Goal: Entertainment & Leisure: Consume media (video, audio)

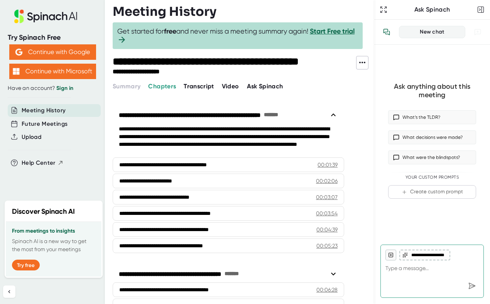
click at [231, 85] on span "Video" at bounding box center [230, 86] width 17 height 7
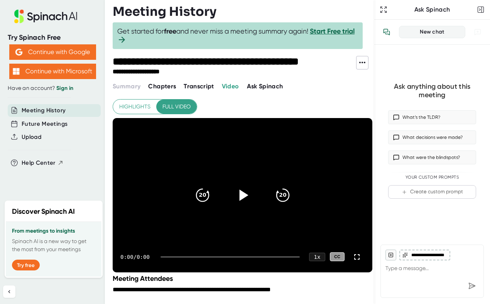
click at [243, 195] on icon at bounding box center [243, 194] width 9 height 11
click at [243, 194] on icon at bounding box center [243, 194] width 9 height 11
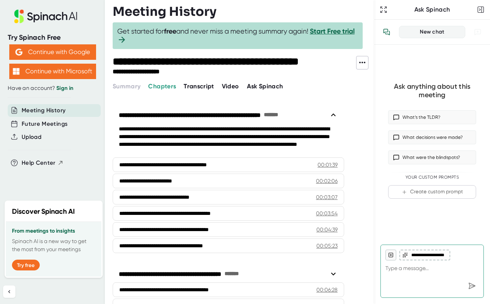
click at [228, 86] on span "Video" at bounding box center [230, 86] width 17 height 7
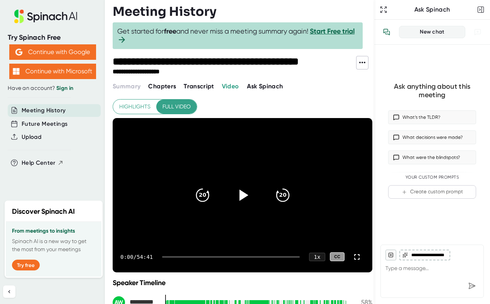
click at [243, 194] on icon at bounding box center [243, 194] width 9 height 11
click at [202, 191] on icon "20" at bounding box center [201, 194] width 19 height 19
type textarea "x"
click at [243, 195] on icon at bounding box center [242, 194] width 19 height 19
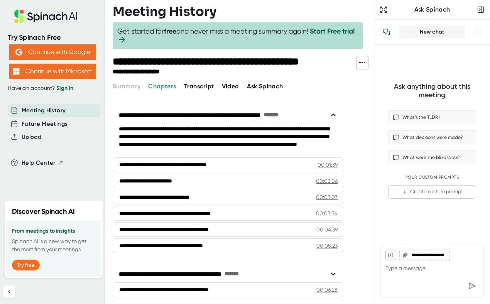
click at [233, 86] on span "Video" at bounding box center [230, 86] width 17 height 7
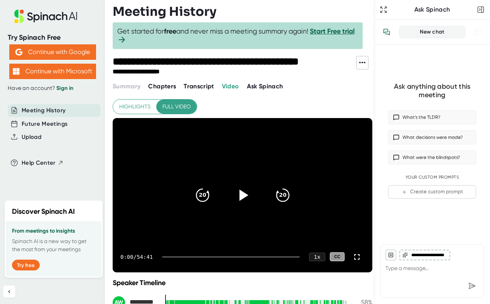
click at [243, 194] on icon at bounding box center [243, 194] width 9 height 11
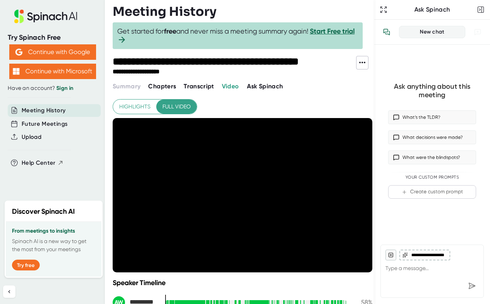
click at [167, 86] on span "Chapters" at bounding box center [162, 86] width 28 height 7
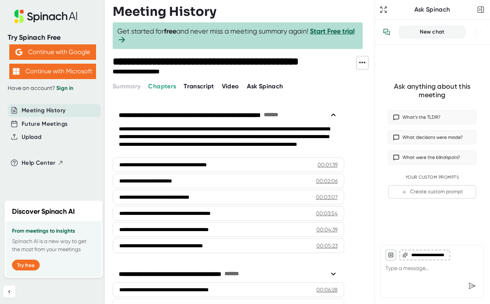
click at [197, 86] on span "Transcript" at bounding box center [199, 86] width 30 height 7
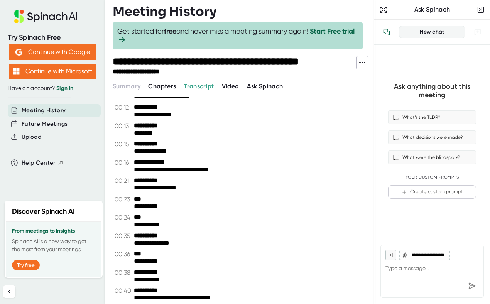
scroll to position [73, 0]
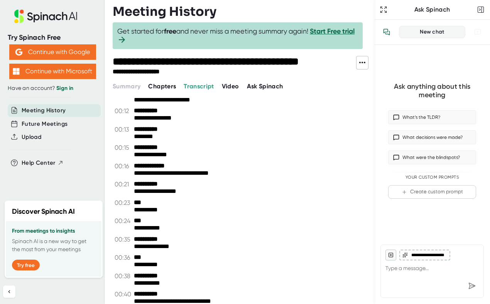
click at [228, 88] on span "Video" at bounding box center [230, 86] width 17 height 7
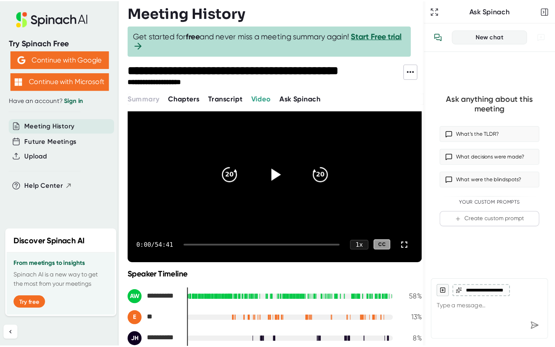
scroll to position [38, 0]
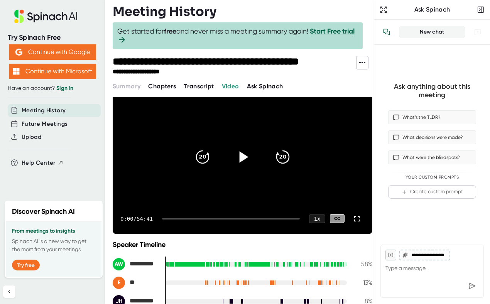
click at [241, 157] on icon at bounding box center [243, 156] width 9 height 11
click at [316, 218] on div "1 x" at bounding box center [317, 218] width 17 height 9
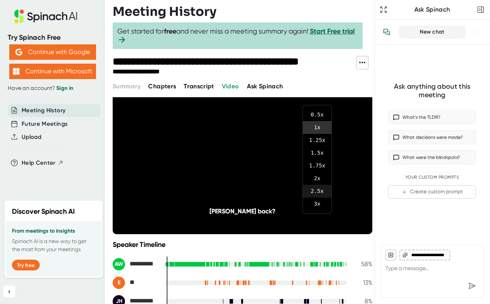
click at [318, 191] on li "2.5 x" at bounding box center [317, 191] width 29 height 13
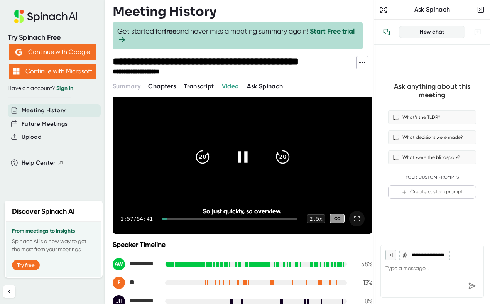
click at [357, 218] on icon at bounding box center [356, 218] width 9 height 9
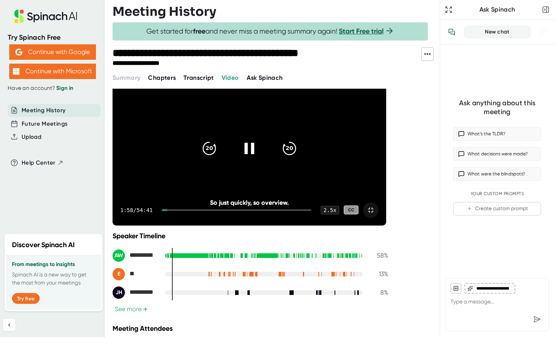
scroll to position [0, 0]
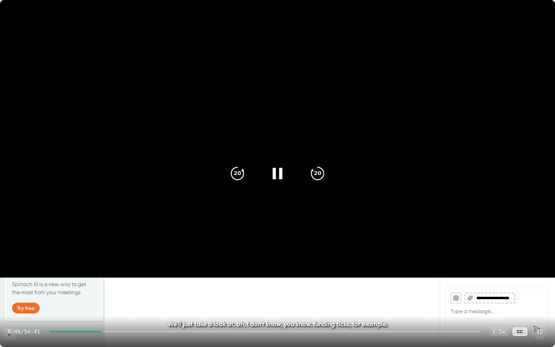
click at [346, 221] on video at bounding box center [277, 139] width 555 height 278
click at [236, 174] on icon "20" at bounding box center [237, 173] width 19 height 19
click at [280, 171] on icon at bounding box center [277, 173] width 19 height 19
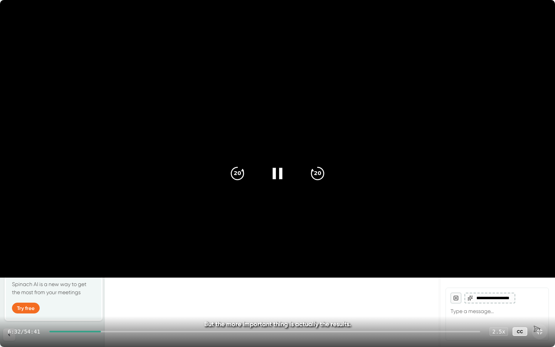
click at [276, 214] on video at bounding box center [277, 139] width 555 height 278
click at [101, 304] on div at bounding box center [75, 332] width 52 height 2
click at [273, 172] on icon at bounding box center [277, 173] width 19 height 19
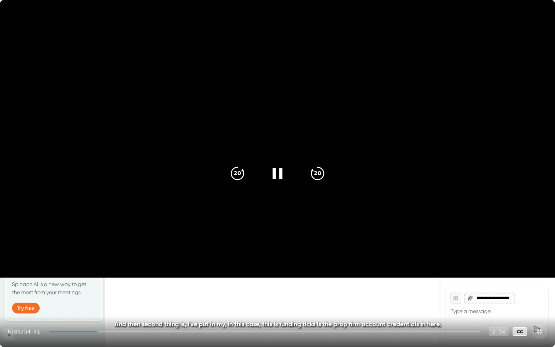
click at [489, 304] on div "2.5 x" at bounding box center [498, 331] width 19 height 9
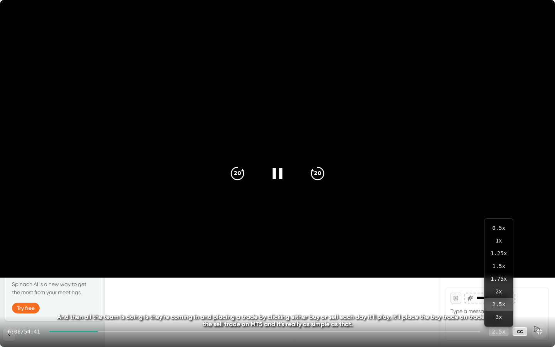
click at [489, 304] on div "2.5 x" at bounding box center [498, 331] width 19 height 9
click at [489, 304] on icon at bounding box center [539, 331] width 9 height 9
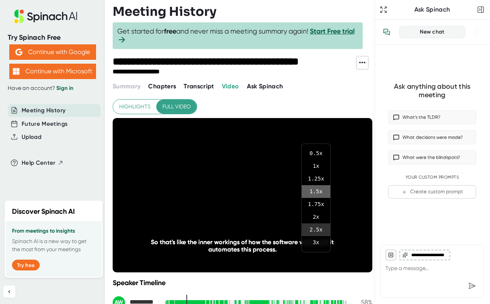
click at [316, 191] on li "1.5 x" at bounding box center [316, 191] width 29 height 13
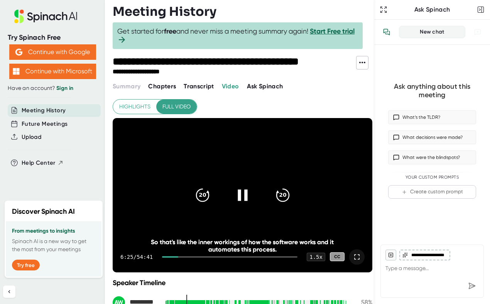
click at [356, 256] on icon at bounding box center [356, 256] width 9 height 9
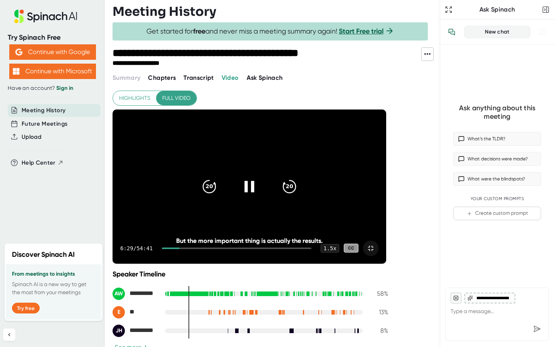
click at [254, 181] on icon at bounding box center [250, 186] width 10 height 11
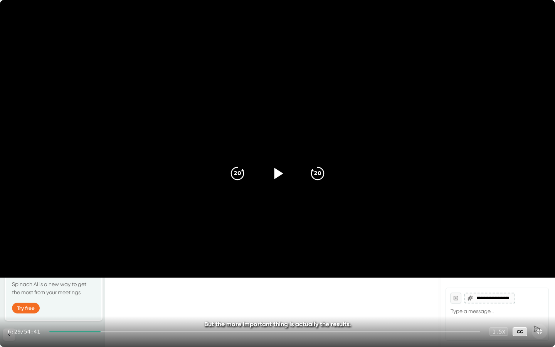
click at [280, 179] on icon at bounding box center [277, 173] width 19 height 19
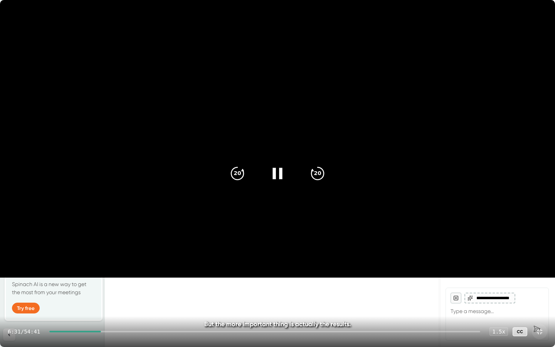
click at [280, 179] on icon at bounding box center [277, 173] width 19 height 19
click at [280, 180] on icon at bounding box center [277, 173] width 19 height 19
click at [280, 181] on icon at bounding box center [277, 173] width 19 height 19
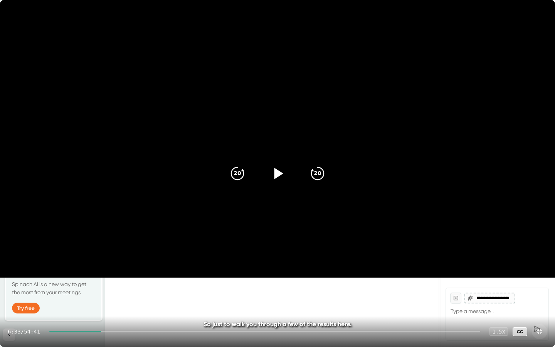
click at [280, 181] on icon at bounding box center [277, 173] width 19 height 19
click at [279, 182] on div at bounding box center [278, 173] width 32 height 32
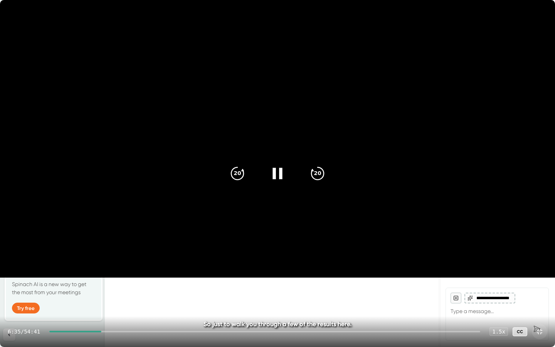
click at [279, 183] on div at bounding box center [278, 173] width 32 height 32
click at [279, 179] on icon at bounding box center [277, 173] width 19 height 19
click at [489, 304] on div "1.5 x" at bounding box center [498, 331] width 19 height 9
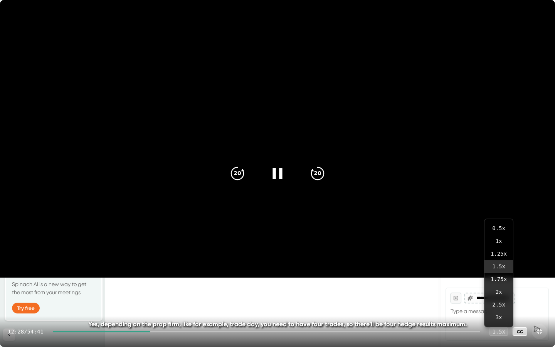
click at [489, 304] on icon at bounding box center [539, 331] width 9 height 9
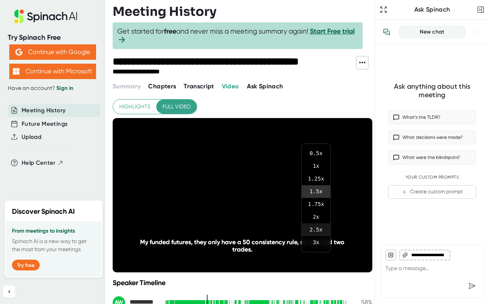
click at [314, 229] on li "2.5 x" at bounding box center [316, 229] width 29 height 13
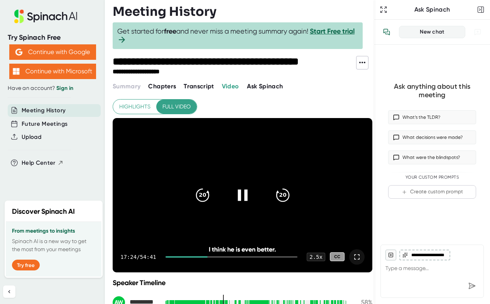
click at [357, 257] on icon at bounding box center [356, 256] width 9 height 9
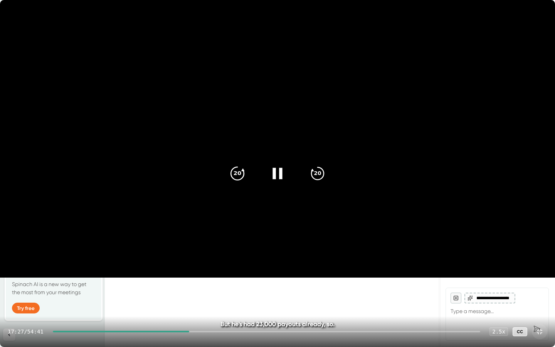
click at [239, 175] on icon "20" at bounding box center [237, 173] width 19 height 19
click at [238, 174] on icon "20" at bounding box center [237, 173] width 19 height 19
click at [280, 175] on icon at bounding box center [278, 173] width 10 height 11
click at [280, 176] on icon at bounding box center [277, 173] width 19 height 19
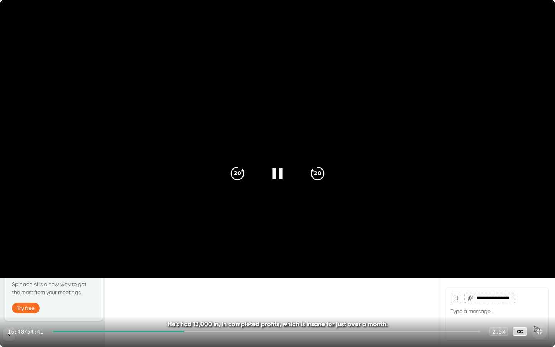
click at [280, 176] on icon at bounding box center [278, 173] width 10 height 11
click at [280, 176] on icon at bounding box center [277, 173] width 19 height 19
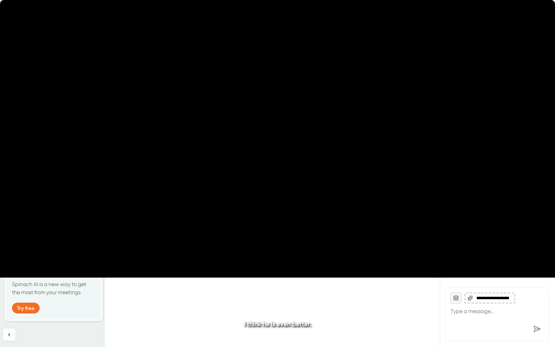
click at [280, 177] on icon at bounding box center [278, 173] width 10 height 11
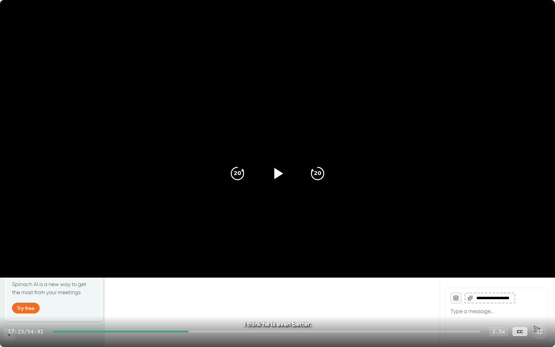
click at [280, 175] on icon at bounding box center [277, 173] width 19 height 19
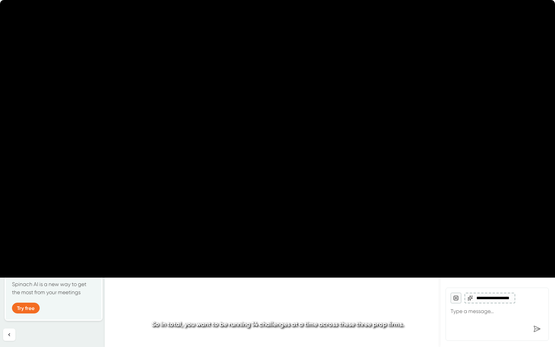
type textarea "x"
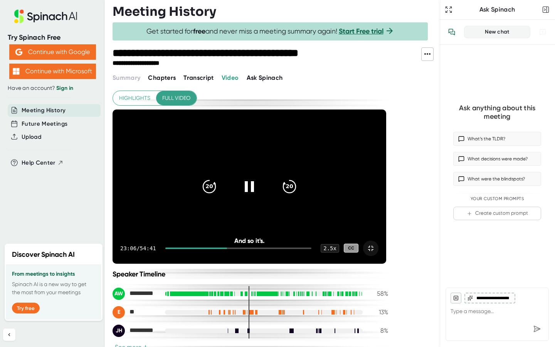
click at [376, 253] on icon at bounding box center [370, 248] width 9 height 9
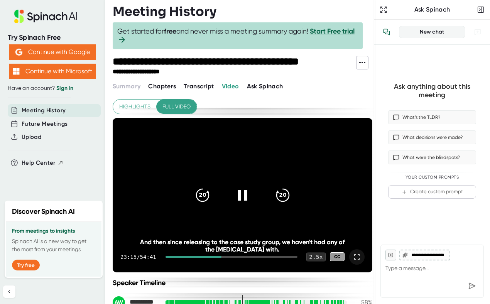
click at [316, 258] on div "2.5 x" at bounding box center [315, 256] width 19 height 9
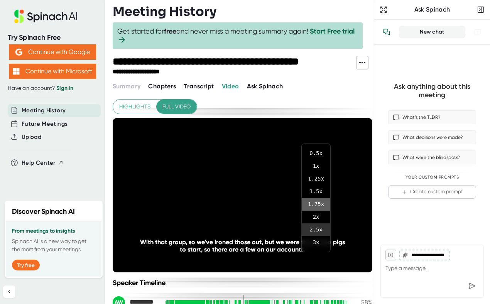
click at [319, 205] on li "1.75 x" at bounding box center [316, 204] width 29 height 13
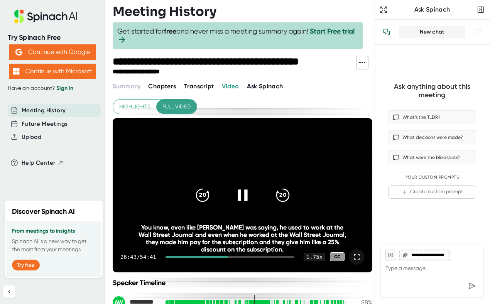
click at [245, 191] on icon at bounding box center [243, 194] width 10 height 11
